Goal: Navigation & Orientation: Find specific page/section

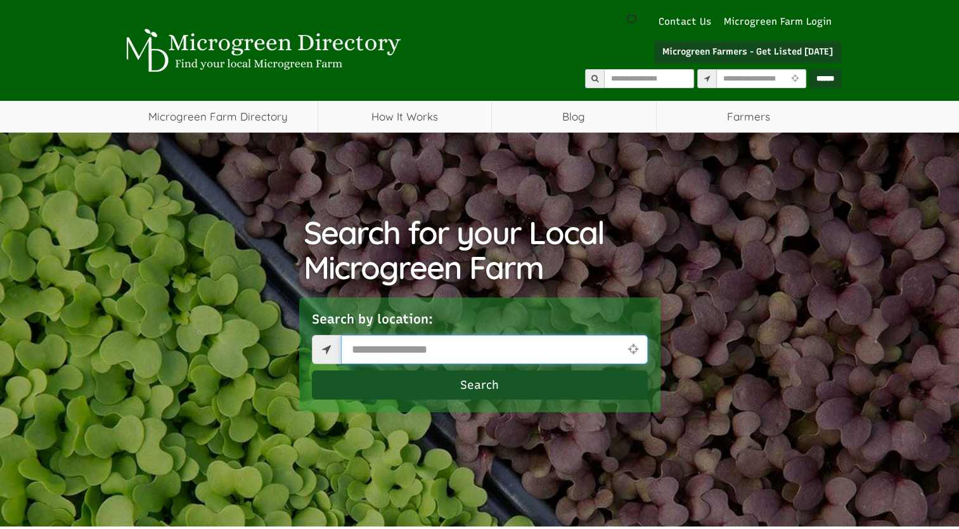
click at [441, 354] on input "text" at bounding box center [494, 349] width 307 height 29
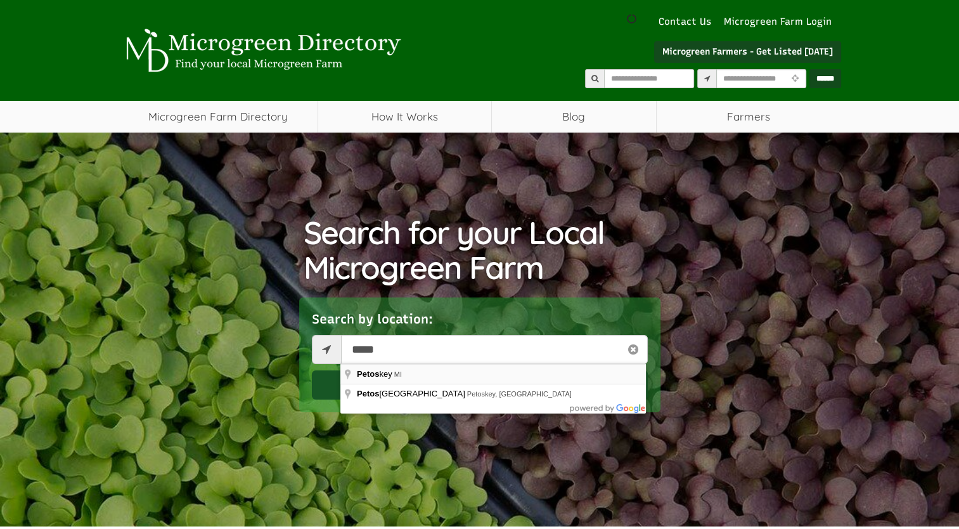
type input "**********"
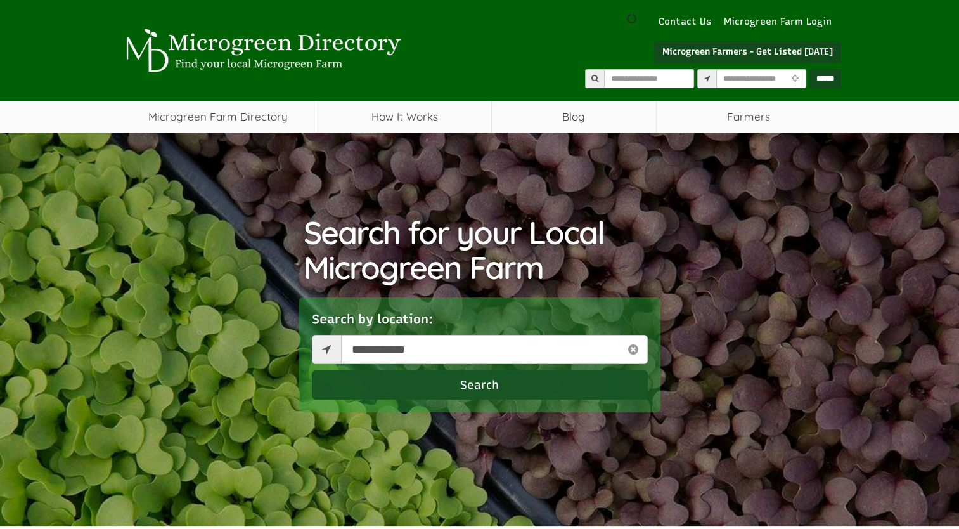
click at [462, 384] on button "Search" at bounding box center [480, 384] width 336 height 29
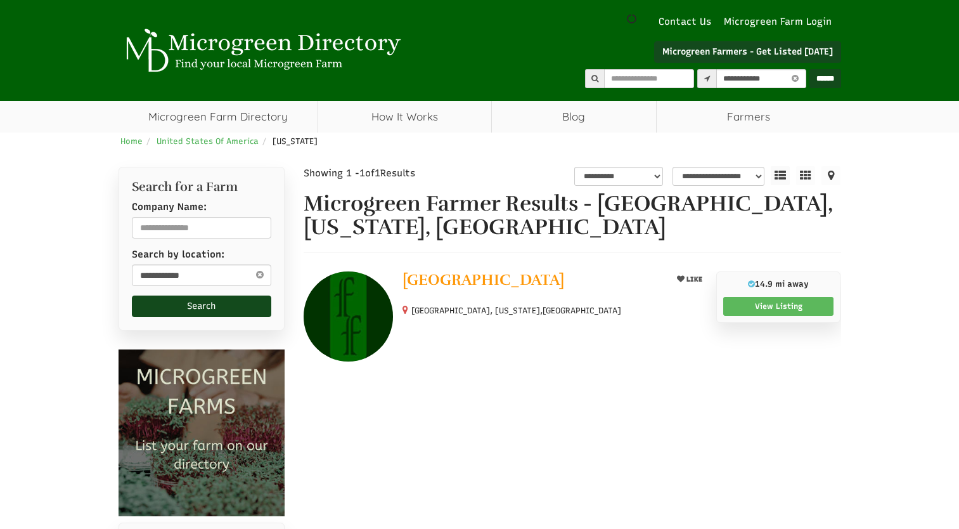
select select "********"
select select "Language Translate Widget"
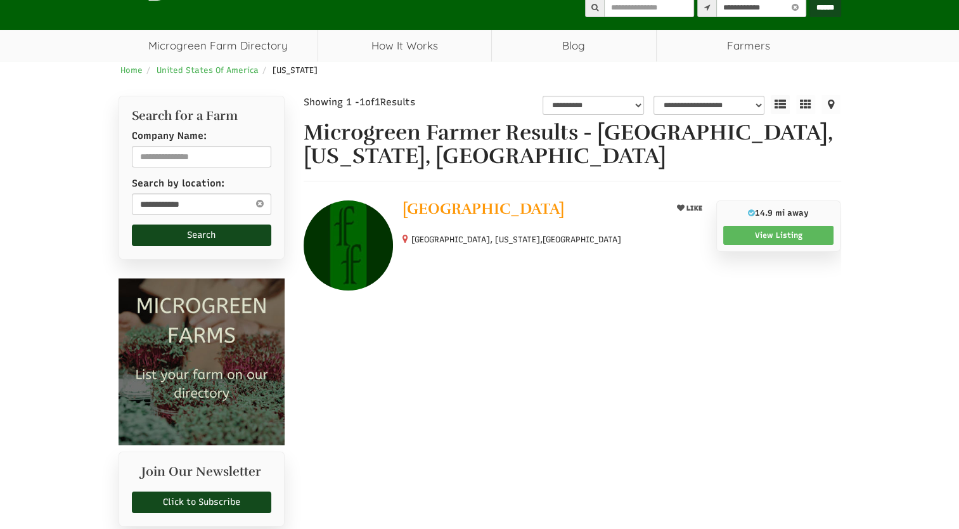
scroll to position [127, 0]
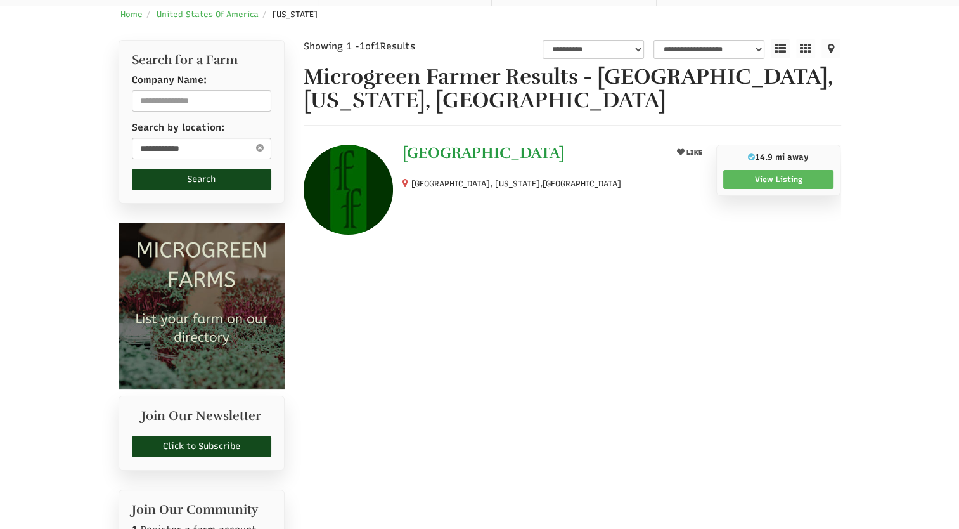
click at [489, 156] on span "[GEOGRAPHIC_DATA]" at bounding box center [484, 152] width 162 height 19
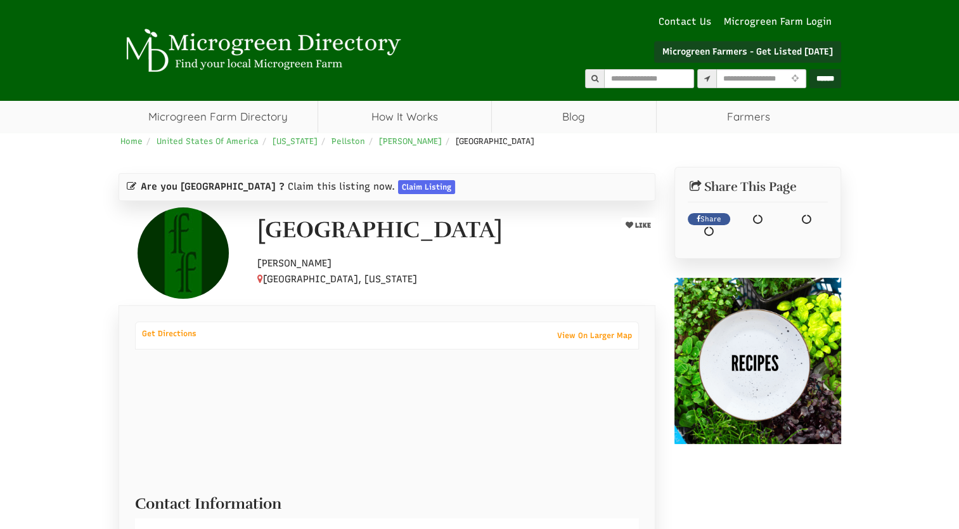
select select "Language Translate Widget"
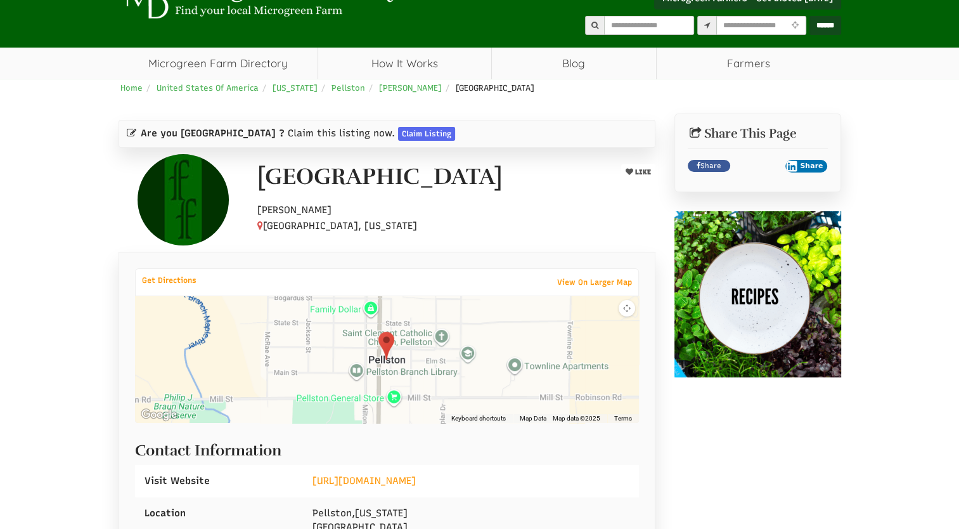
scroll to position [254, 0]
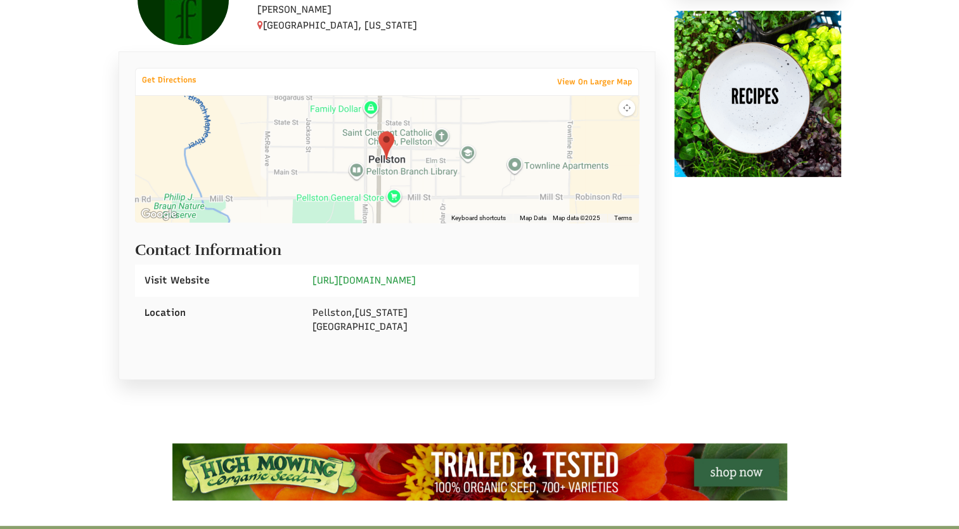
click at [416, 280] on link "[URL][DOMAIN_NAME]" at bounding box center [364, 280] width 103 height 11
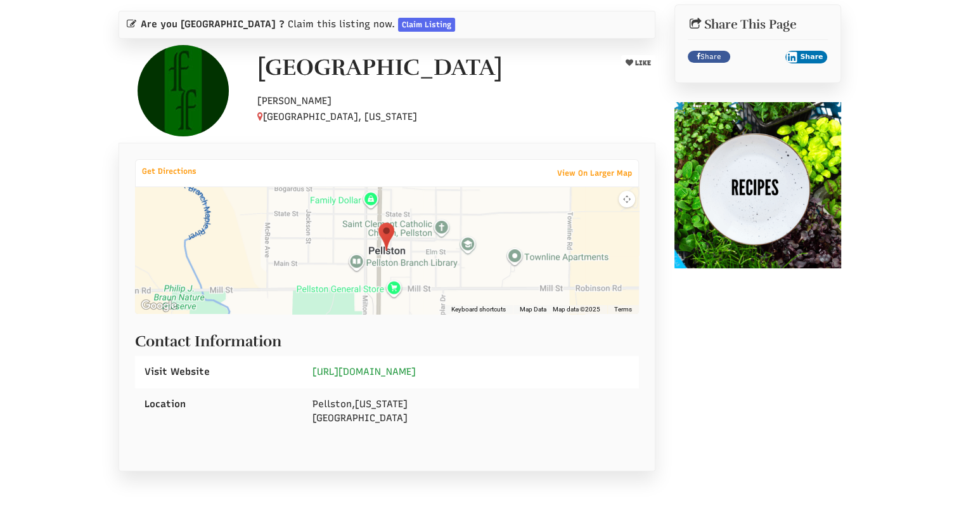
scroll to position [63, 0]
